Goal: Task Accomplishment & Management: Use online tool/utility

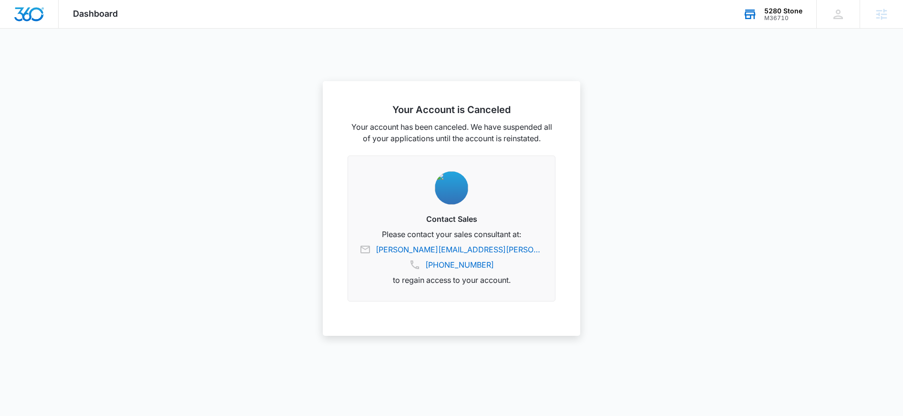
click at [772, 15] on div "M36710" at bounding box center [783, 18] width 38 height 7
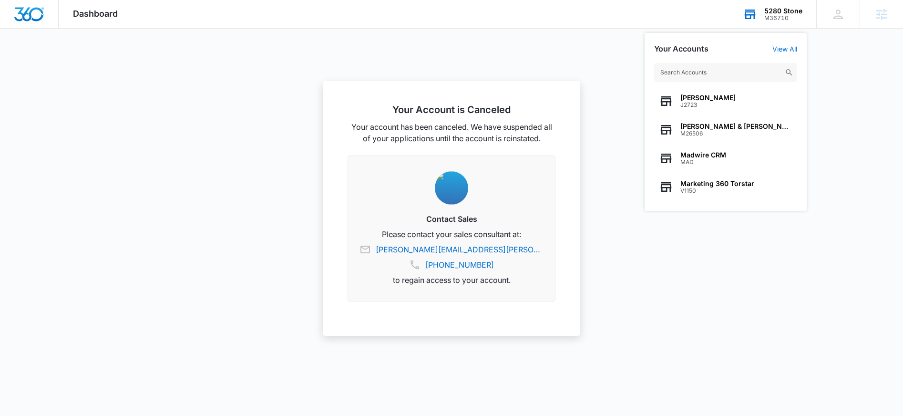
click at [717, 74] on input "text" at bounding box center [725, 72] width 143 height 19
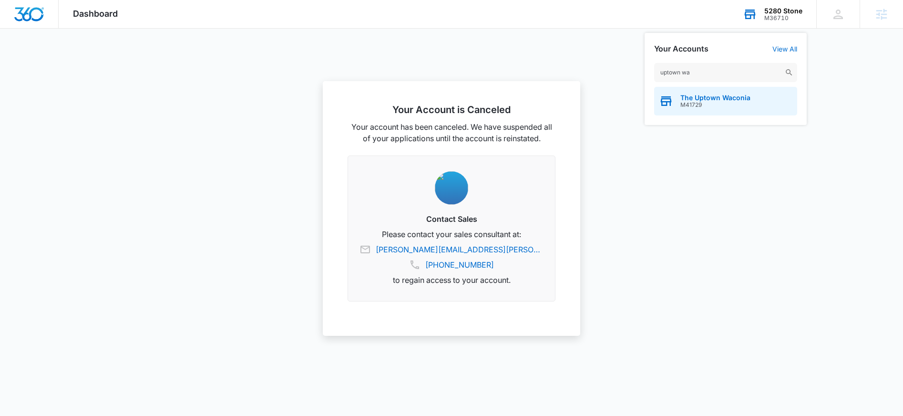
type input "uptown wa"
click at [728, 103] on span "M41729" at bounding box center [715, 105] width 70 height 7
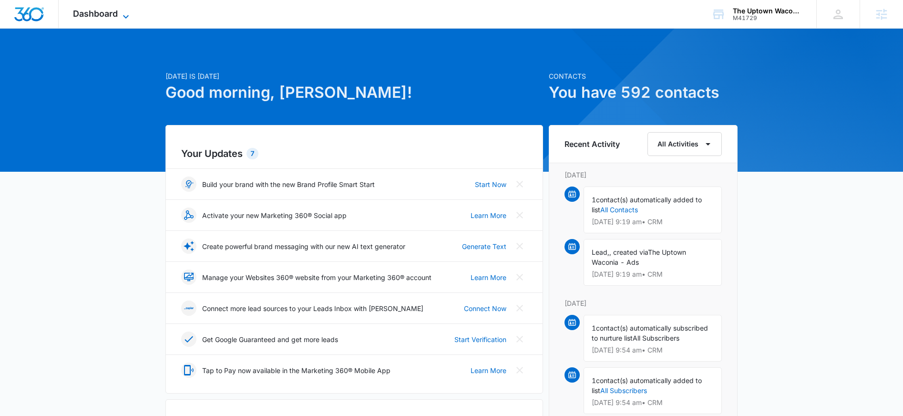
click at [124, 16] on icon at bounding box center [126, 16] width 6 height 3
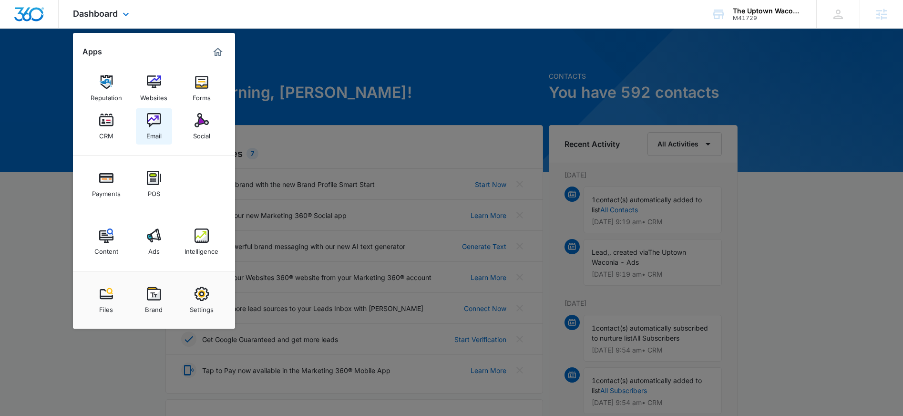
click at [151, 132] on div "Email" at bounding box center [153, 133] width 15 height 12
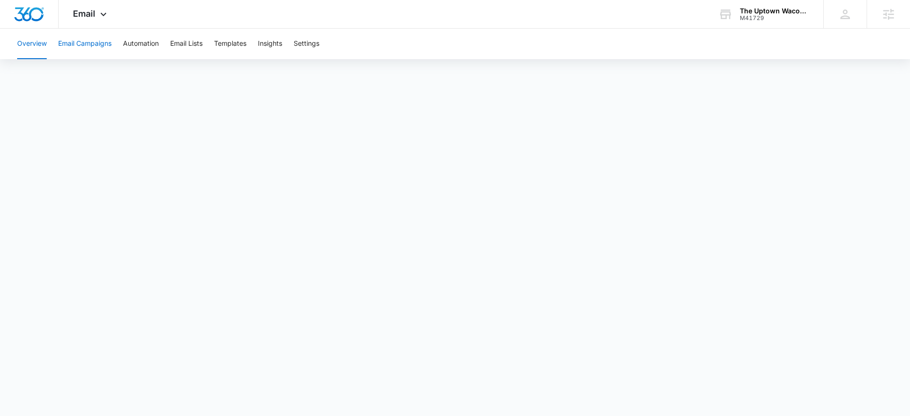
click at [96, 47] on button "Email Campaigns" at bounding box center [84, 44] width 53 height 31
click at [189, 46] on button "Email Lists" at bounding box center [186, 44] width 32 height 31
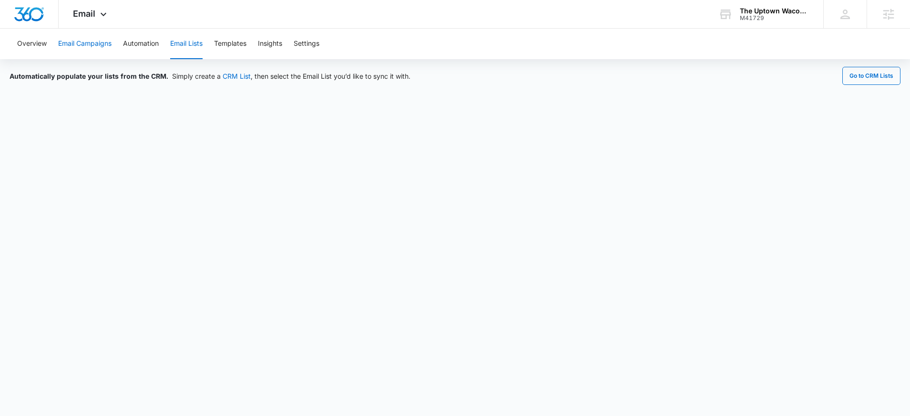
click at [82, 51] on button "Email Campaigns" at bounding box center [84, 44] width 53 height 31
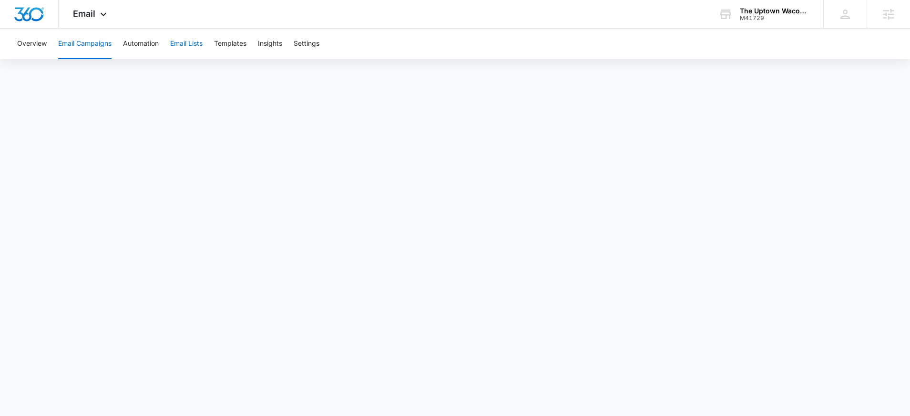
click at [181, 47] on button "Email Lists" at bounding box center [186, 44] width 32 height 31
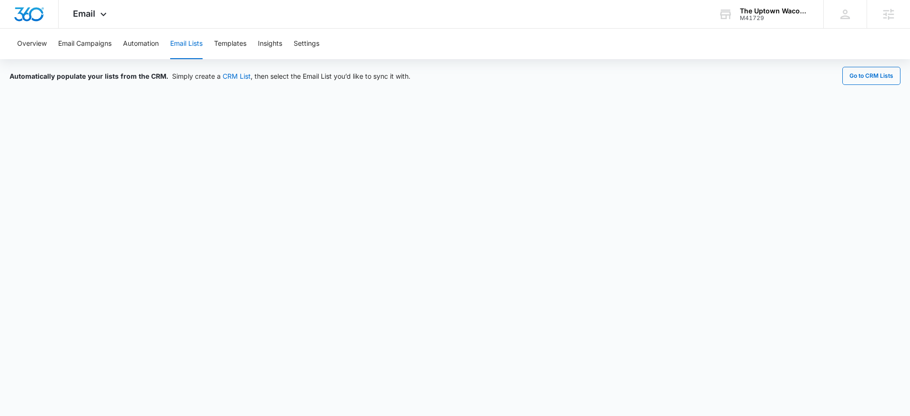
click at [195, 49] on button "Email Lists" at bounding box center [186, 44] width 32 height 31
click at [70, 53] on button "Email Campaigns" at bounding box center [84, 44] width 53 height 31
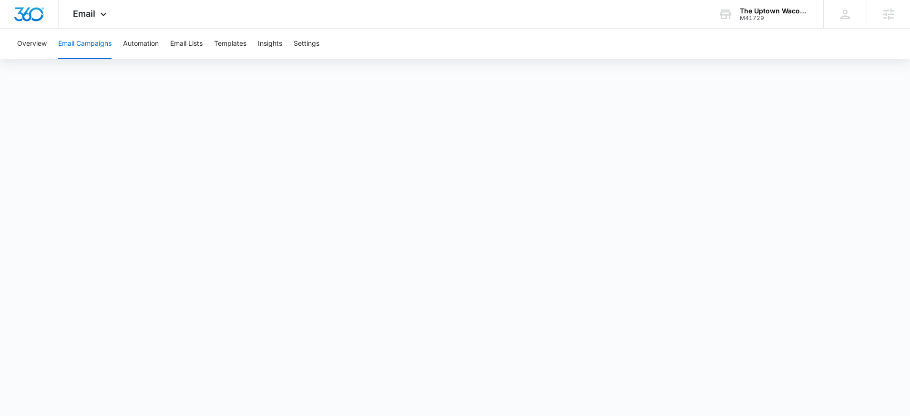
click at [82, 49] on button "Email Campaigns" at bounding box center [84, 44] width 53 height 31
